Goal: Information Seeking & Learning: Learn about a topic

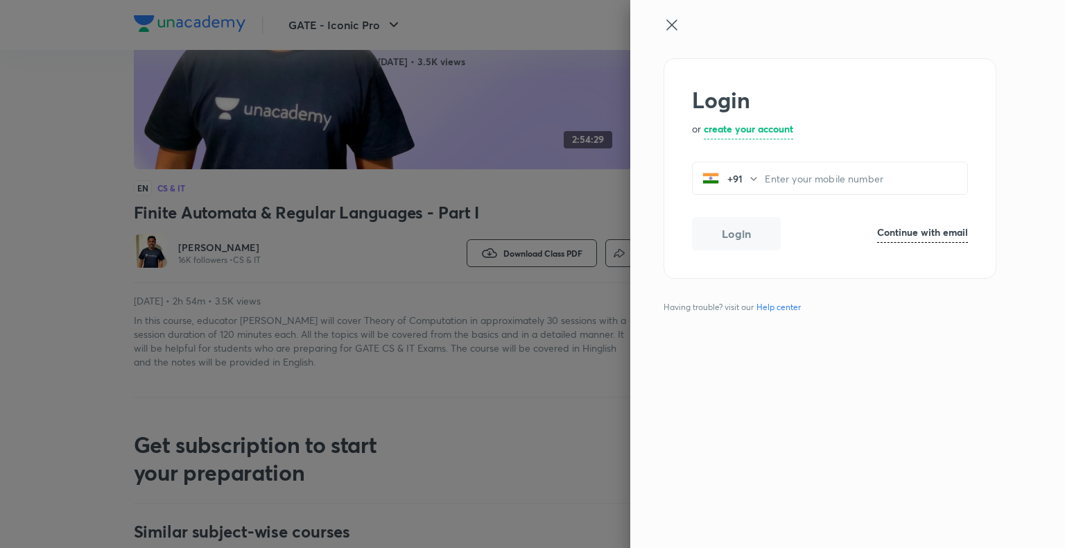
click at [669, 24] on icon at bounding box center [672, 25] width 17 height 17
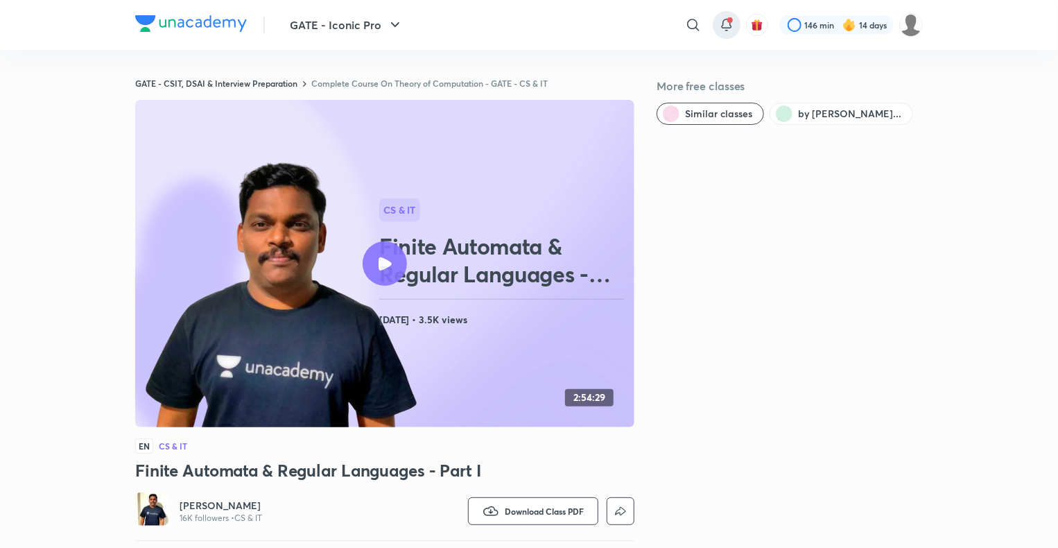
click at [722, 25] on icon at bounding box center [726, 23] width 9 height 8
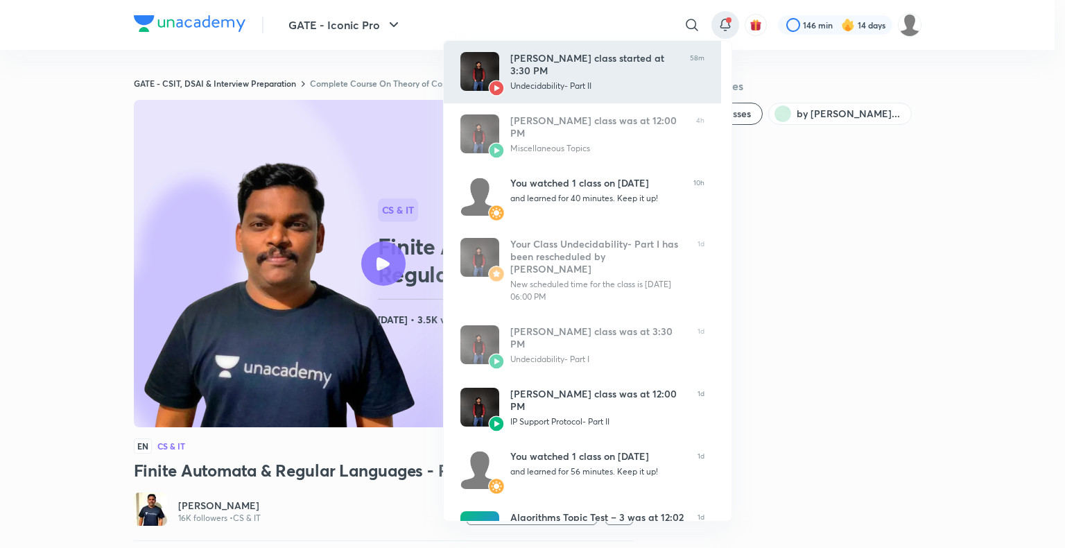
click at [599, 79] on div "Ankit Kumar’s class started at 3:30 PM Undecidability- Part II" at bounding box center [594, 72] width 169 height 40
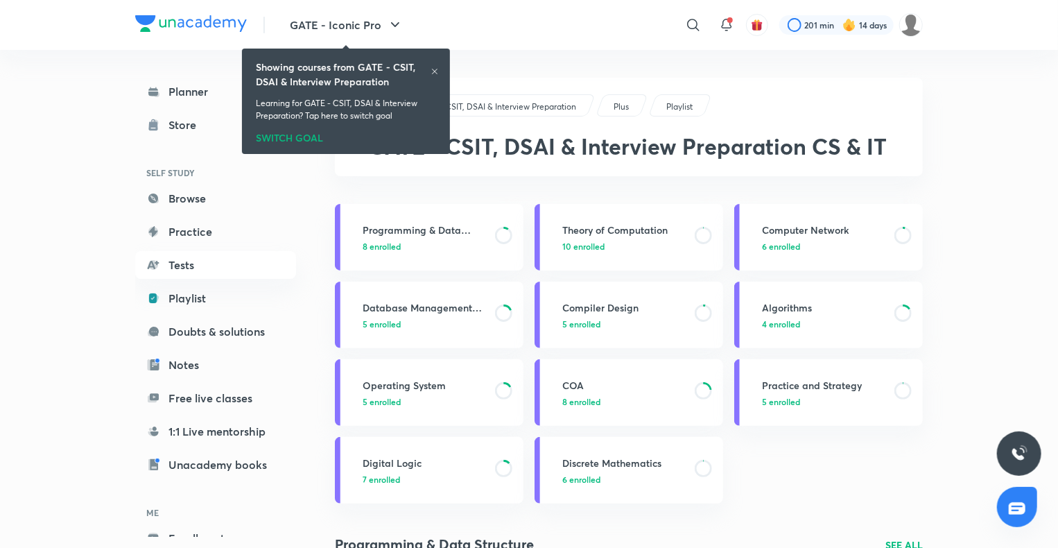
click at [434, 74] on icon at bounding box center [435, 71] width 8 height 8
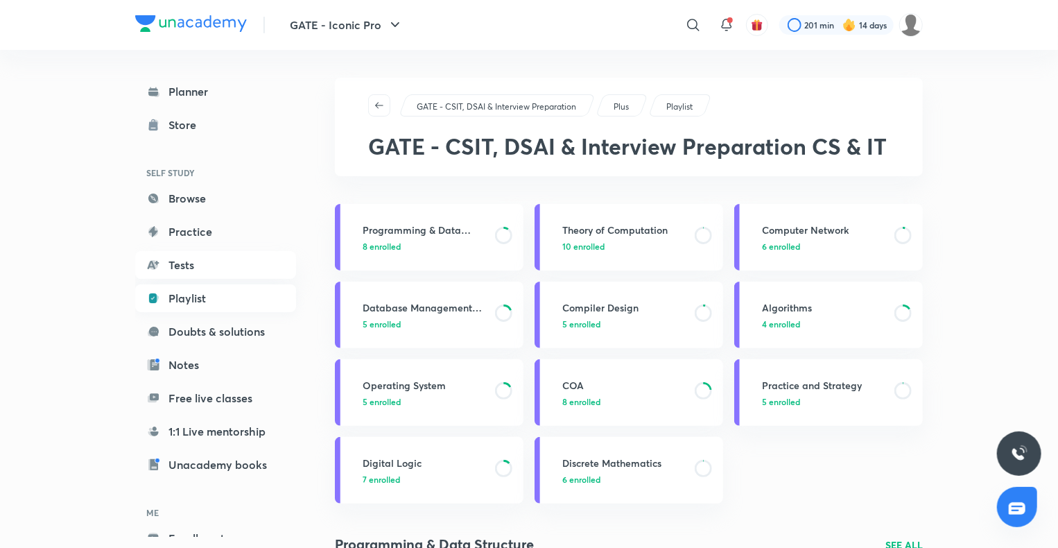
click at [203, 290] on link "Playlist" at bounding box center [215, 298] width 161 height 28
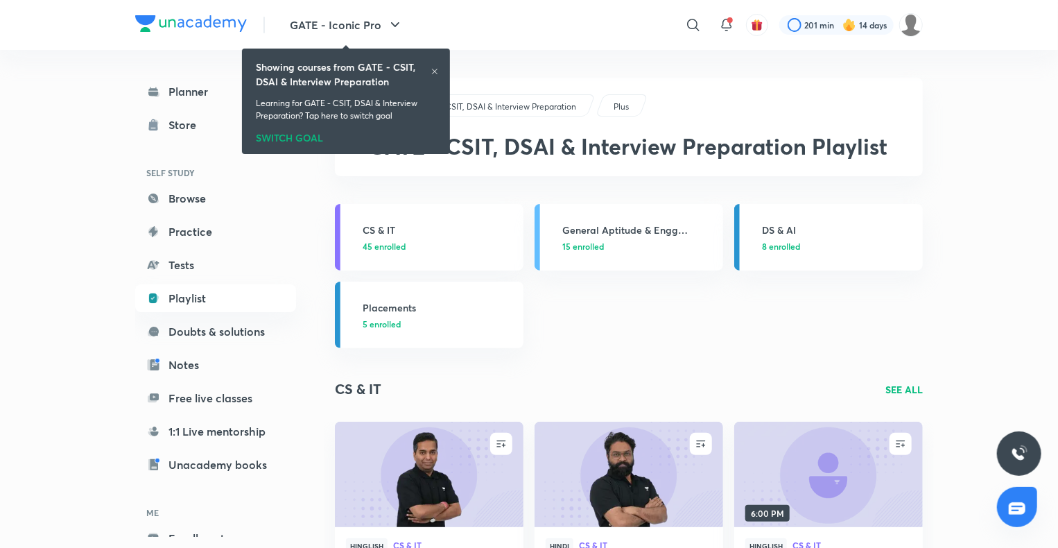
click at [434, 71] on icon at bounding box center [435, 72] width 6 height 6
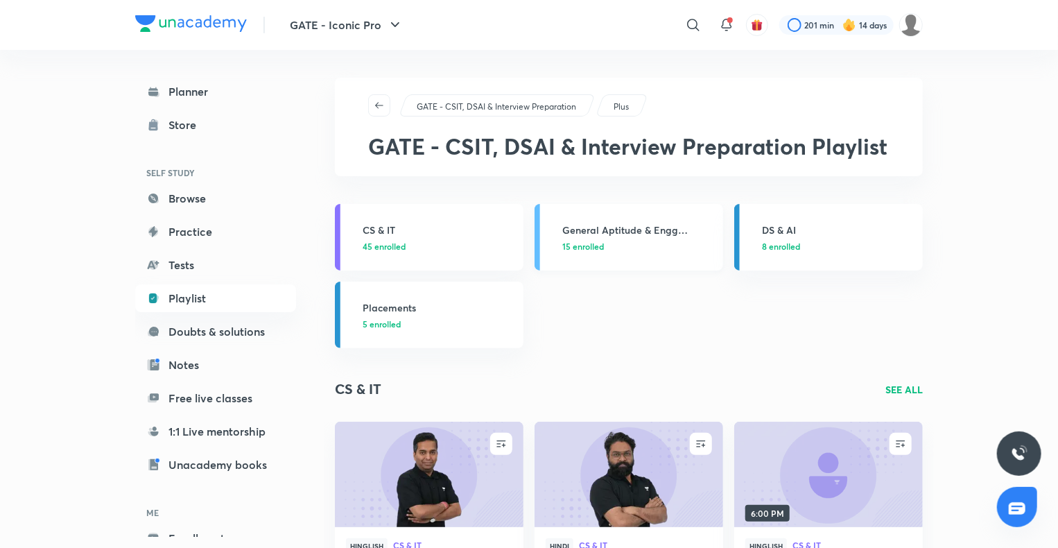
click at [622, 232] on h3 "General Aptitude & Engg Mathematics" at bounding box center [639, 230] width 153 height 15
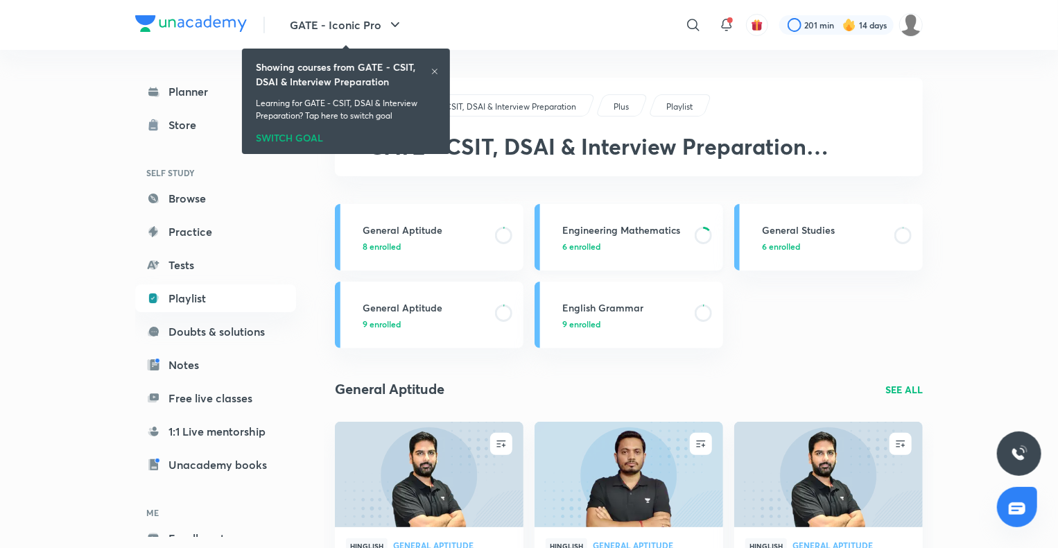
click at [612, 221] on link "Engineering Mathematics 6 enrolled" at bounding box center [629, 237] width 189 height 67
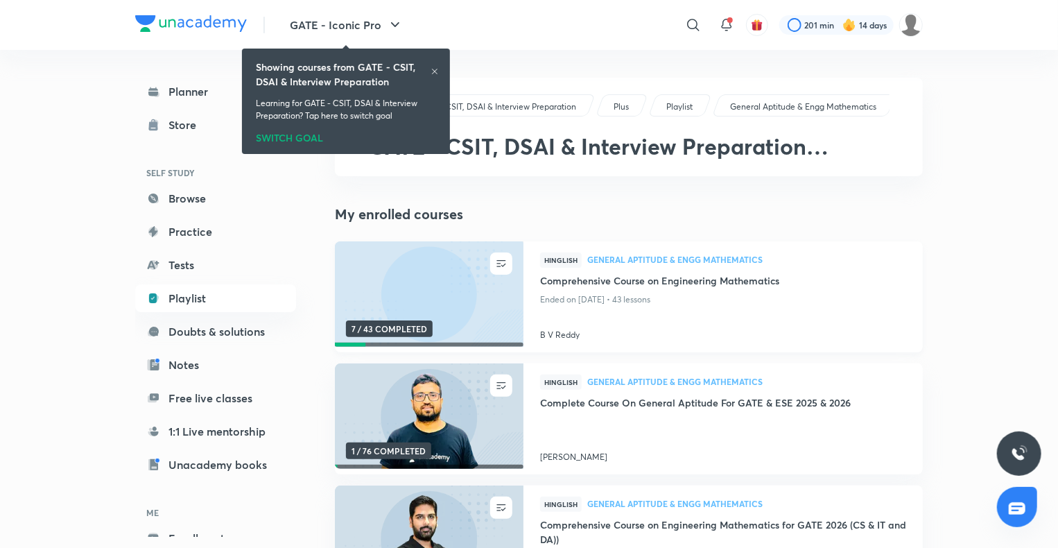
click at [631, 274] on h4 "Comprehensive Course on Engineering Mathematics" at bounding box center [723, 281] width 366 height 17
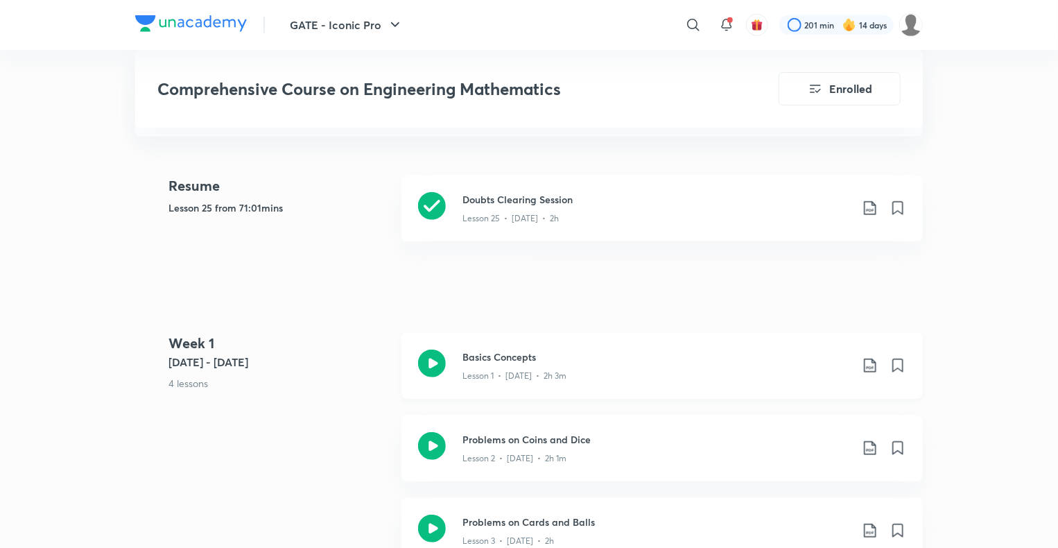
scroll to position [373, 0]
click at [530, 357] on h3 "Basics Concepts" at bounding box center [657, 355] width 388 height 15
